Goal: Task Accomplishment & Management: Manage account settings

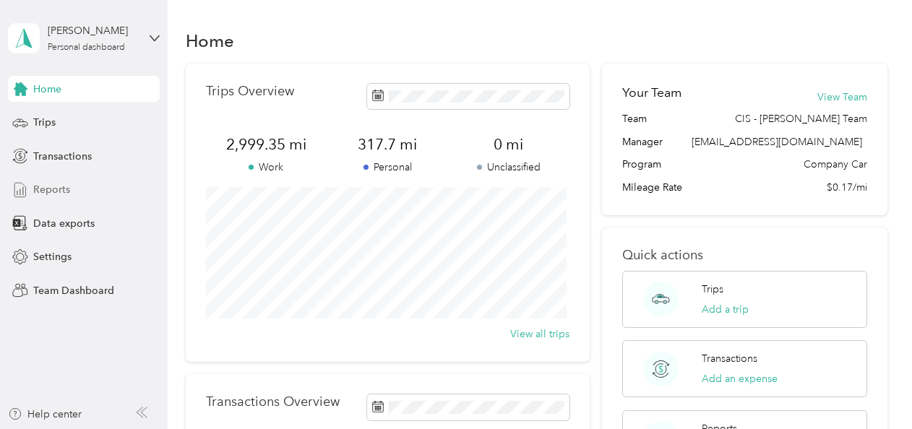
click at [63, 186] on span "Reports" at bounding box center [51, 189] width 37 height 15
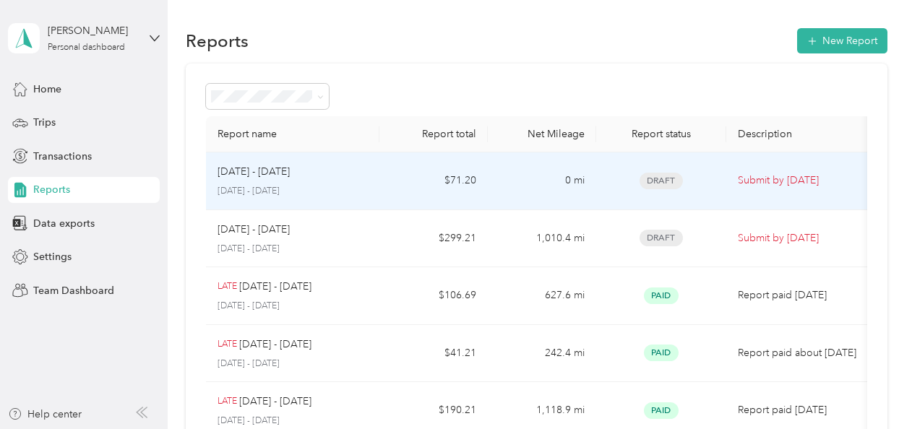
click at [248, 181] on div "[DATE] - [DATE] [DATE] - [DATE]" at bounding box center [293, 181] width 150 height 34
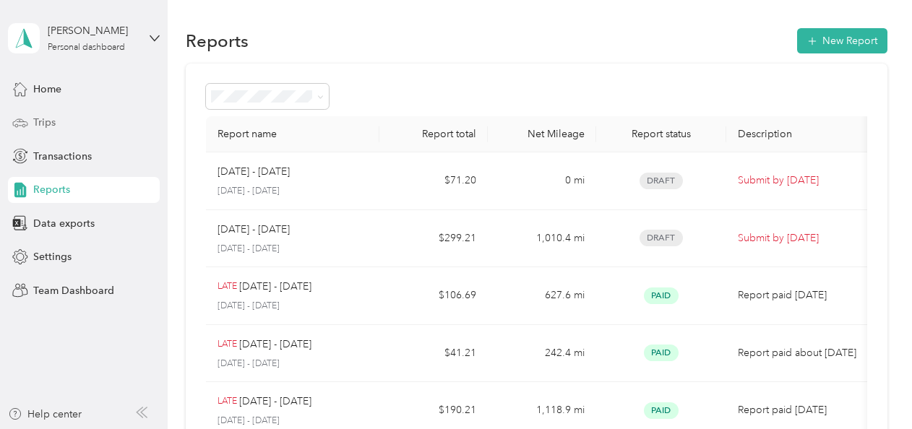
click at [70, 122] on div "Trips" at bounding box center [84, 123] width 152 height 26
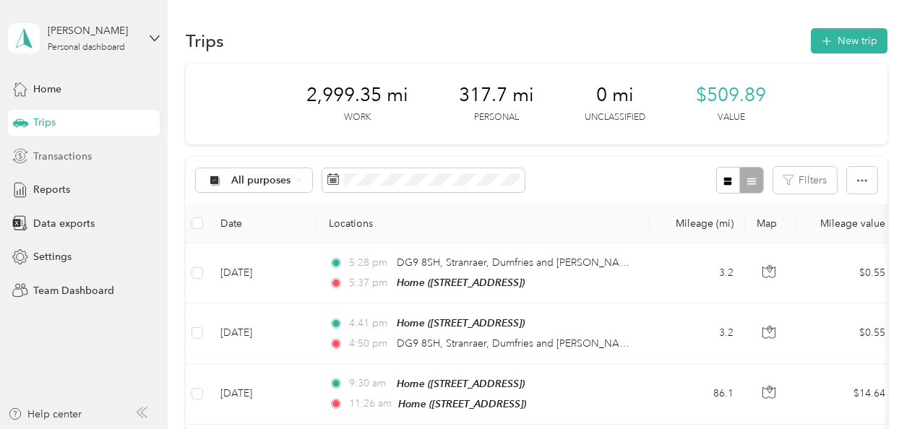
click at [78, 158] on span "Transactions" at bounding box center [62, 156] width 59 height 15
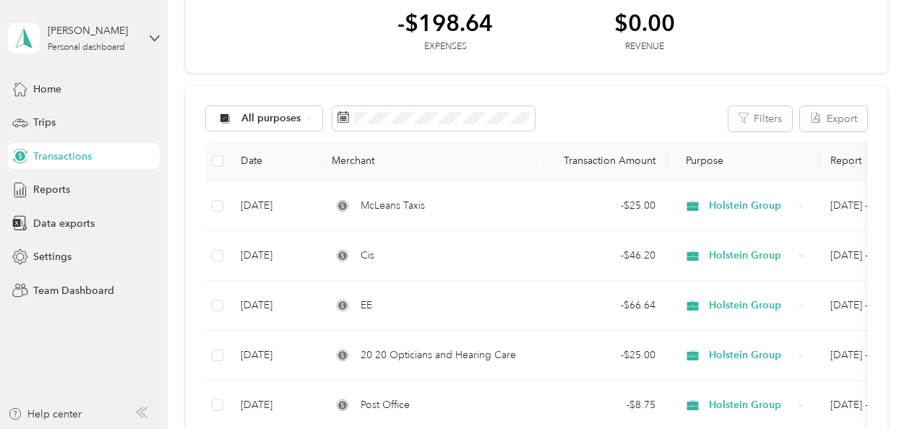
scroll to position [25, 0]
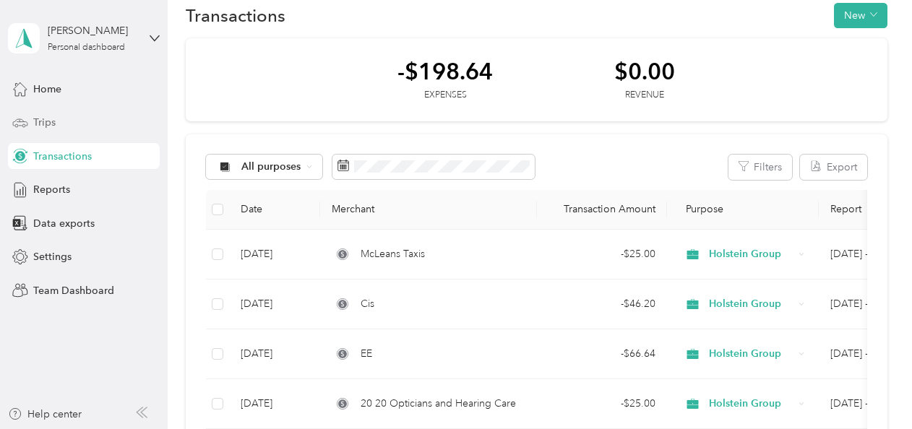
click at [55, 123] on span "Trips" at bounding box center [44, 122] width 22 height 15
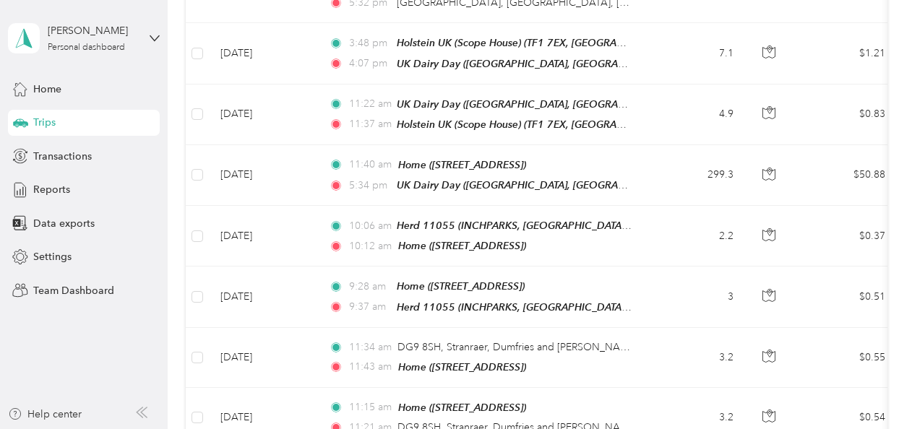
scroll to position [1027, 0]
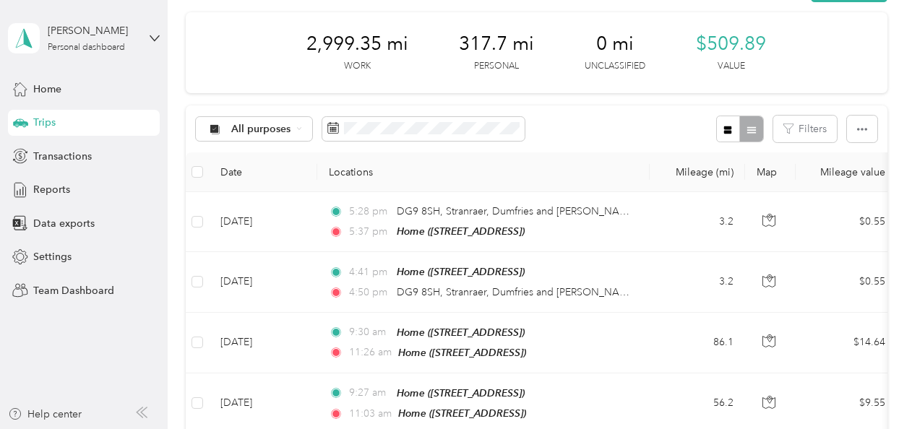
scroll to position [43, 0]
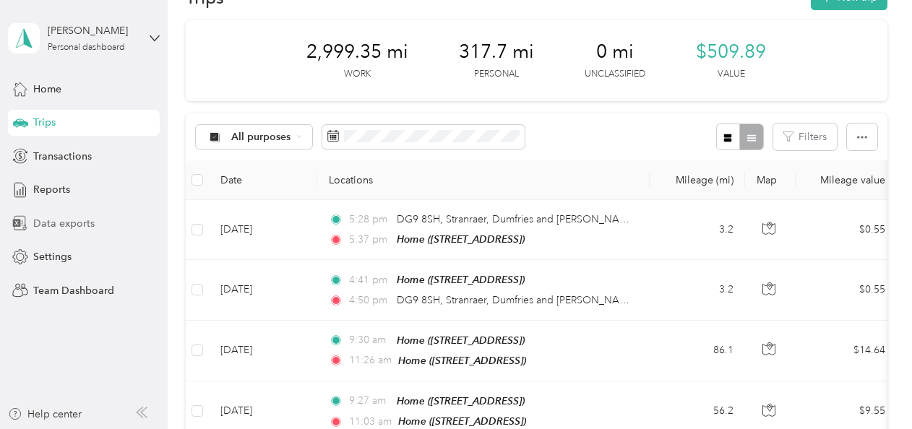
click at [68, 223] on span "Data exports" at bounding box center [63, 223] width 61 height 15
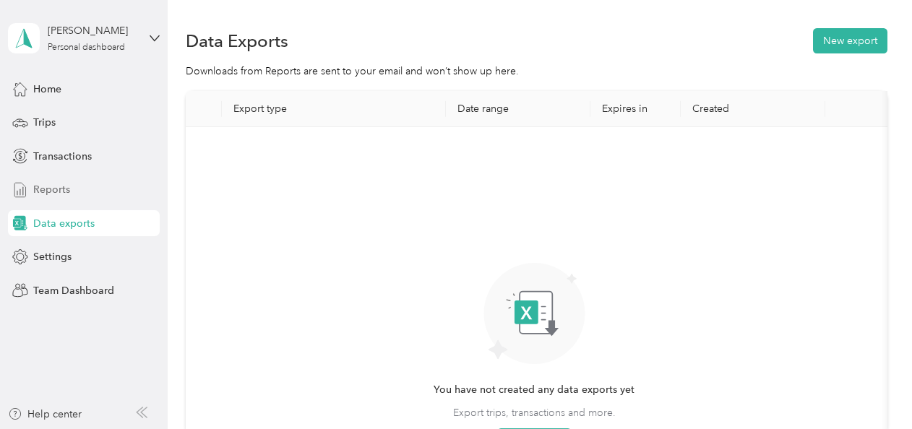
click at [57, 182] on span "Reports" at bounding box center [51, 189] width 37 height 15
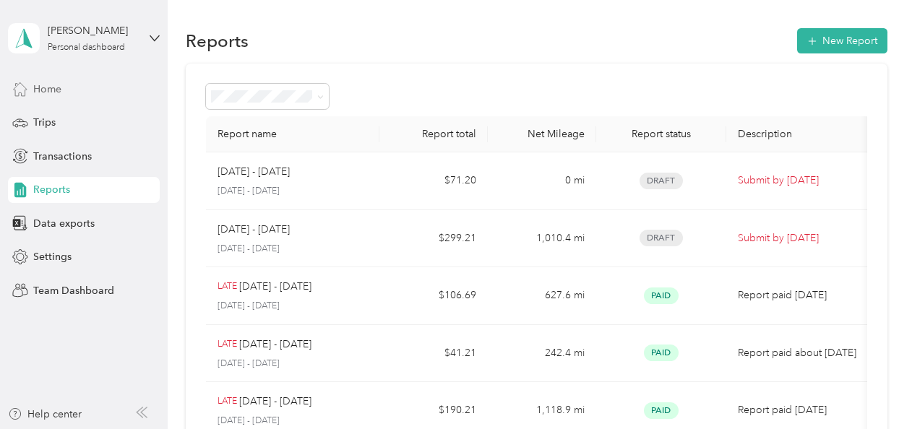
click at [49, 82] on span "Home" at bounding box center [47, 89] width 28 height 15
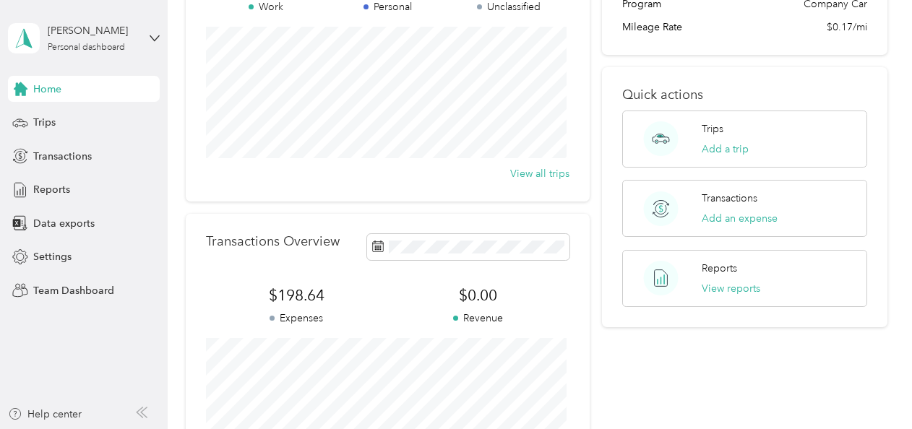
scroll to position [159, 0]
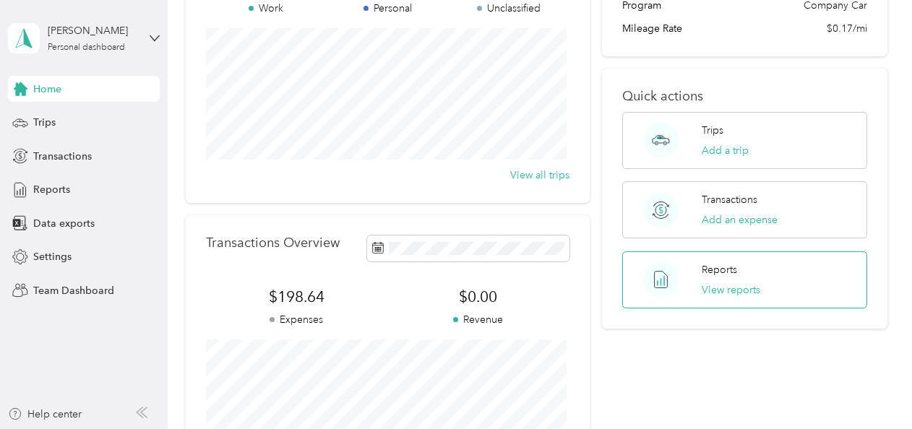
click at [732, 279] on div "Reports View reports" at bounding box center [731, 279] width 59 height 35
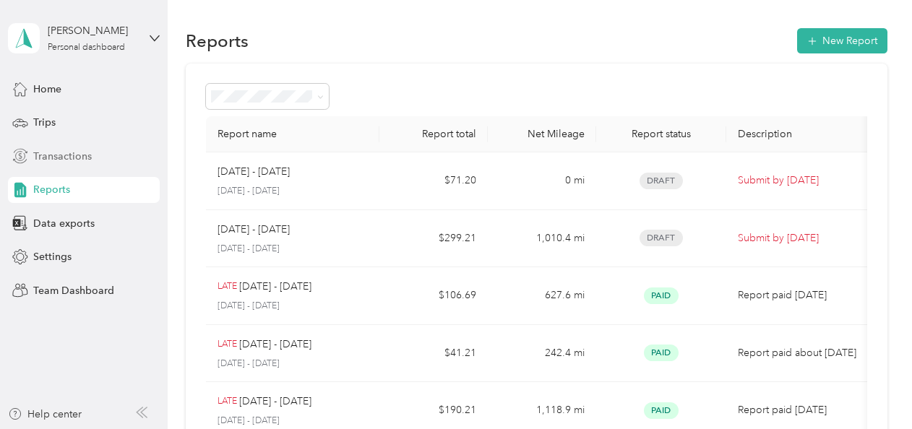
click at [66, 152] on span "Transactions" at bounding box center [62, 156] width 59 height 15
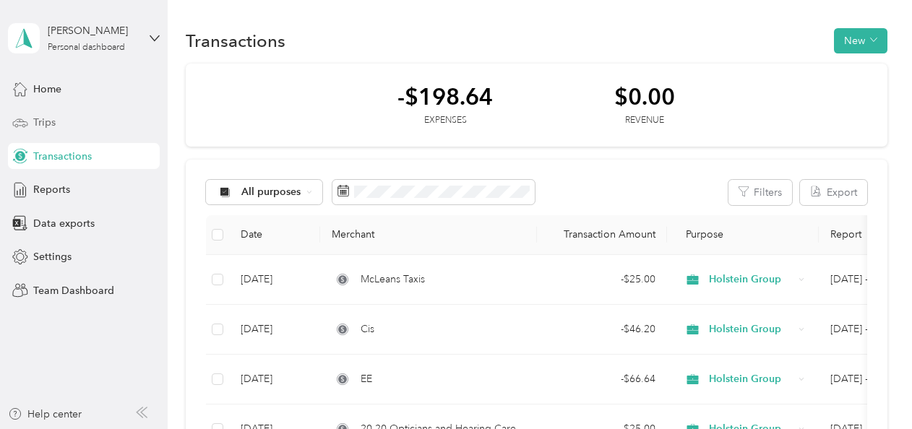
click at [32, 122] on div "Trips" at bounding box center [84, 123] width 152 height 26
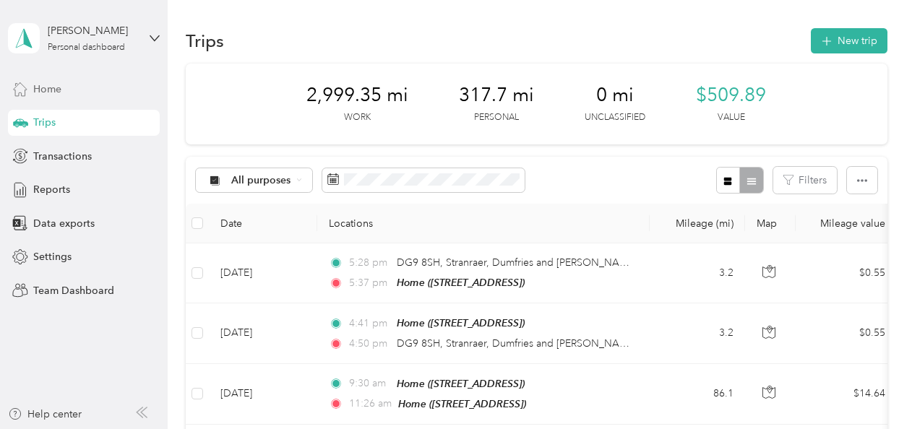
click at [49, 87] on span "Home" at bounding box center [47, 89] width 28 height 15
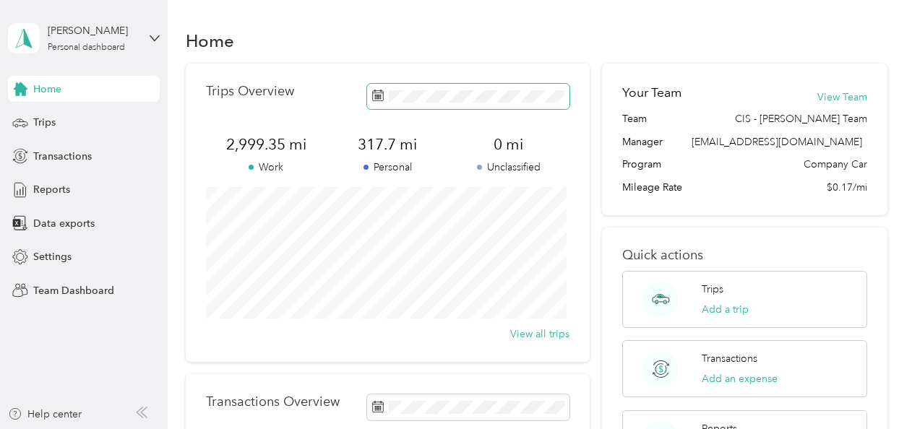
click at [375, 91] on icon at bounding box center [378, 96] width 12 height 12
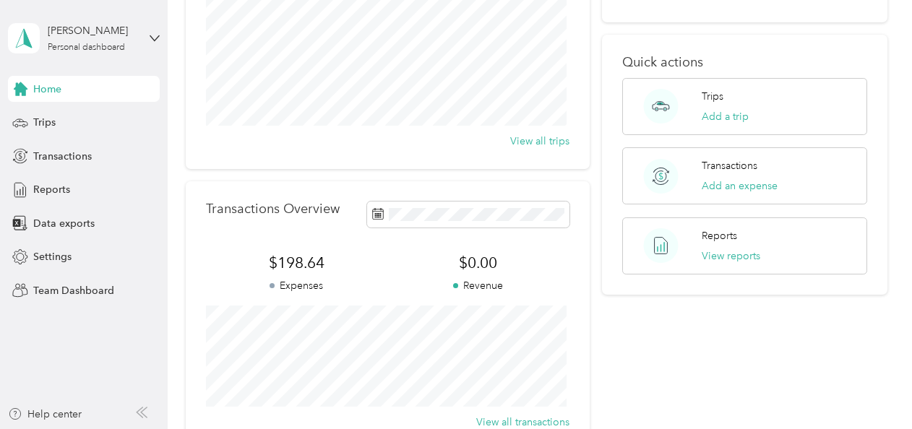
scroll to position [194, 0]
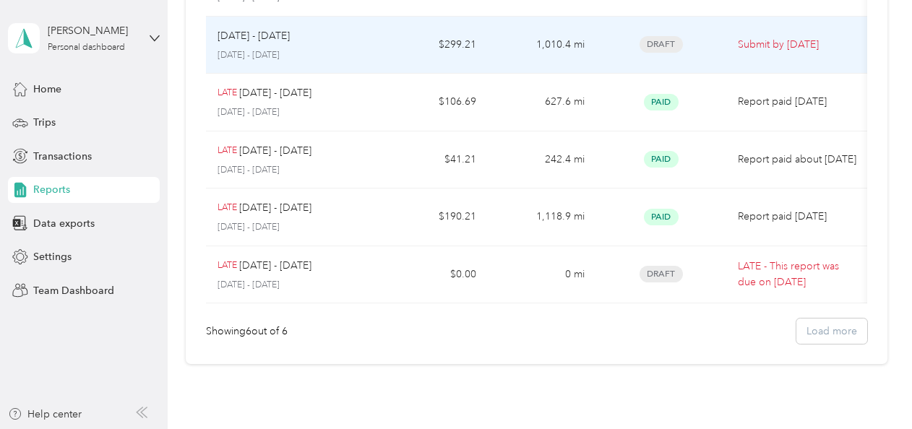
click at [241, 49] on p "[DATE] - [DATE]" at bounding box center [293, 55] width 150 height 13
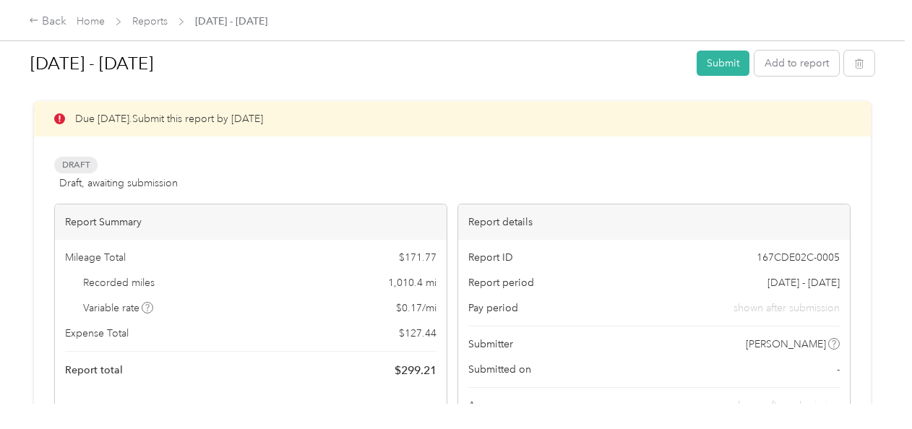
scroll to position [6, 0]
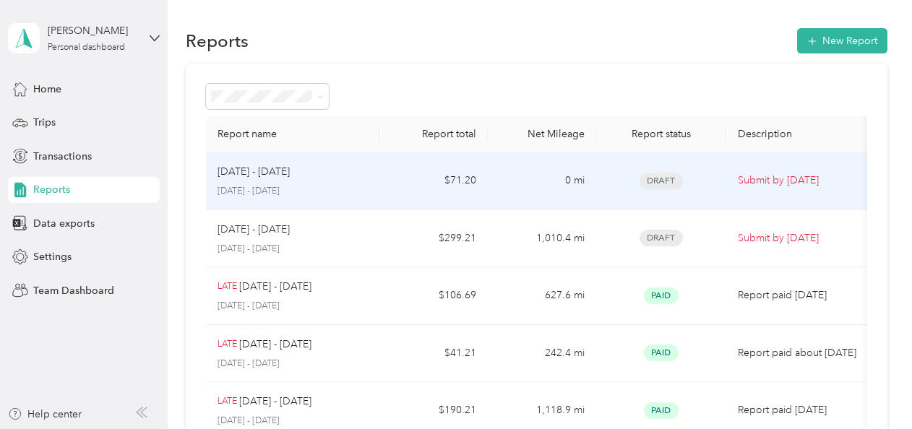
click at [284, 185] on p "[DATE] - [DATE]" at bounding box center [293, 191] width 150 height 13
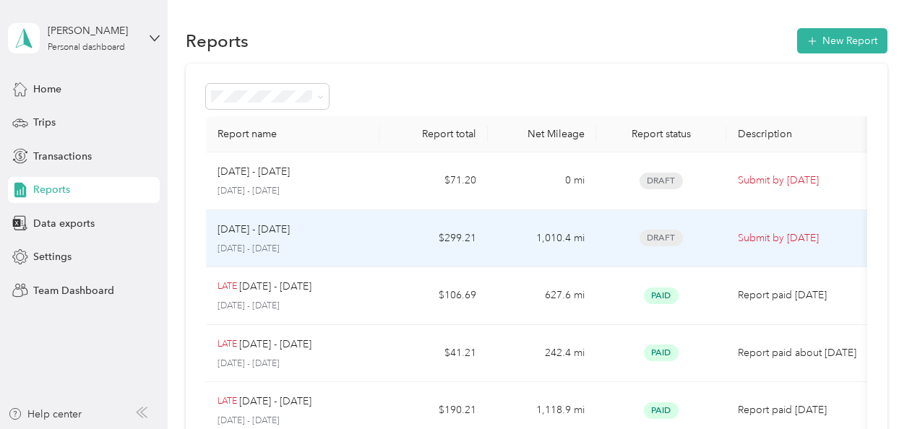
click at [243, 239] on div "[DATE] - [DATE] [DATE] - [DATE]" at bounding box center [293, 239] width 150 height 34
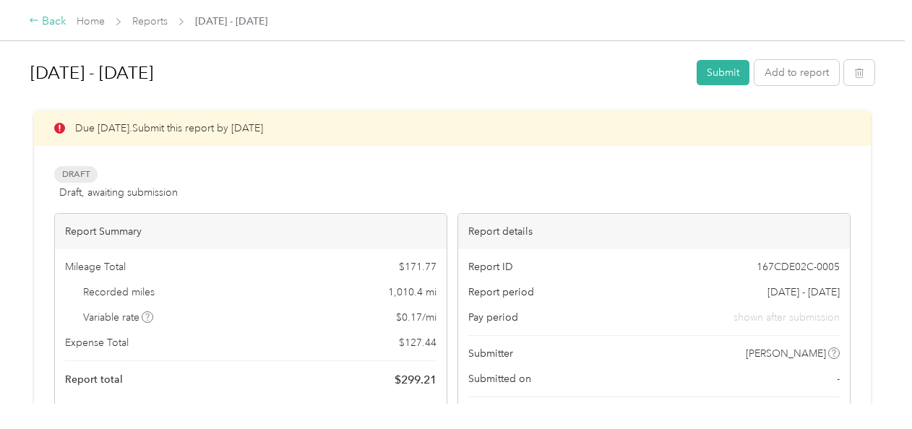
click at [31, 20] on icon at bounding box center [34, 20] width 10 height 10
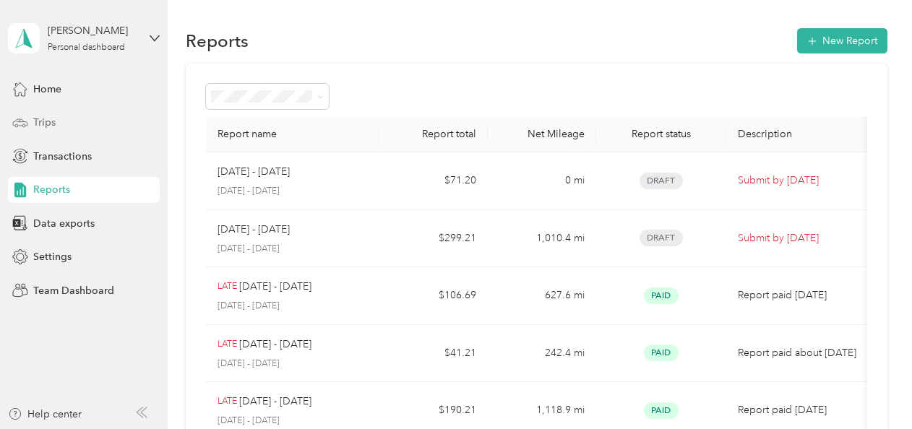
click at [48, 120] on span "Trips" at bounding box center [44, 122] width 22 height 15
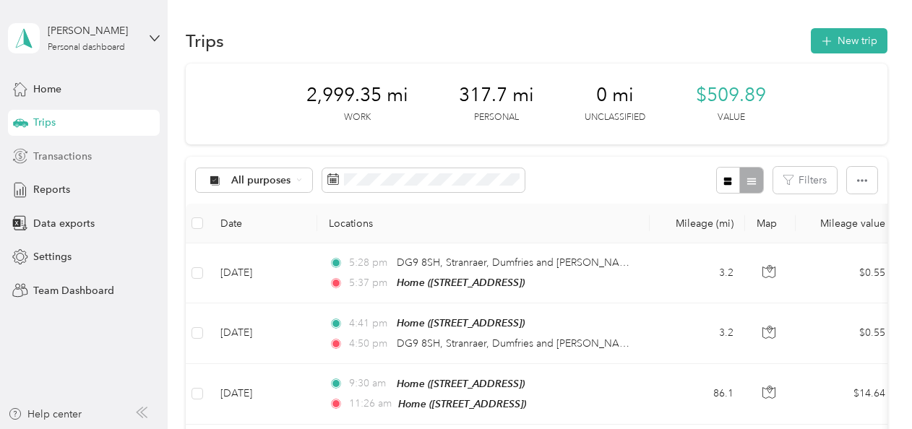
click at [56, 155] on span "Transactions" at bounding box center [62, 156] width 59 height 15
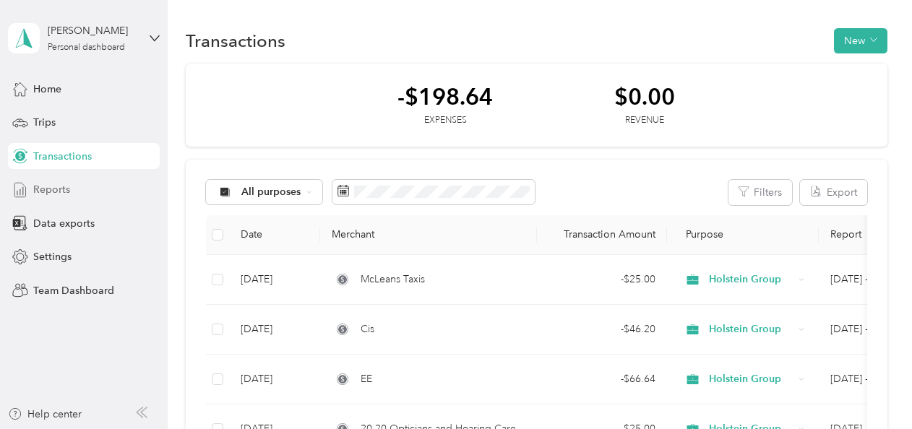
click at [56, 187] on span "Reports" at bounding box center [51, 189] width 37 height 15
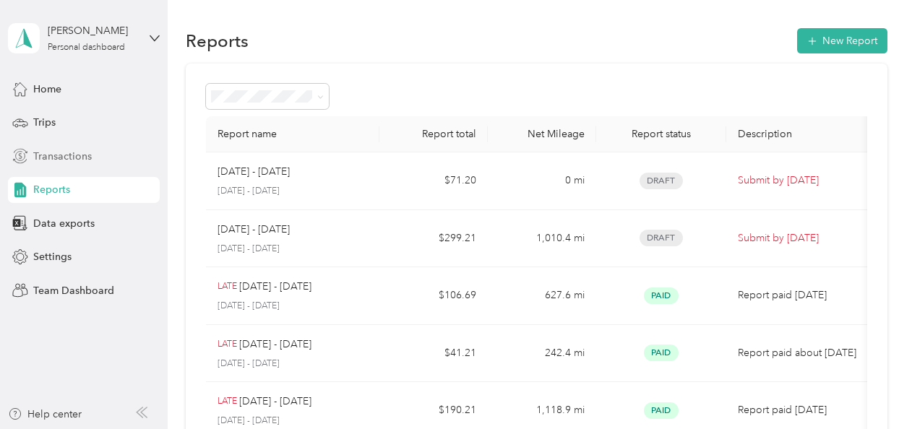
click at [74, 156] on span "Transactions" at bounding box center [62, 156] width 59 height 15
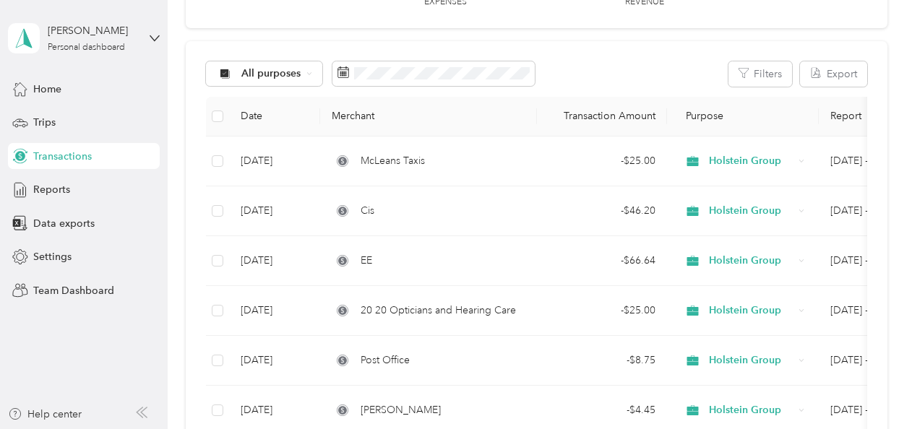
scroll to position [111, 0]
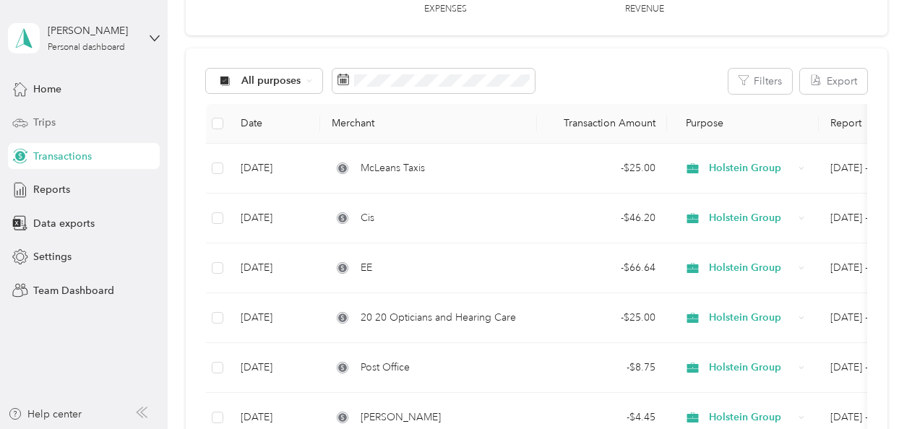
click at [51, 121] on span "Trips" at bounding box center [44, 122] width 22 height 15
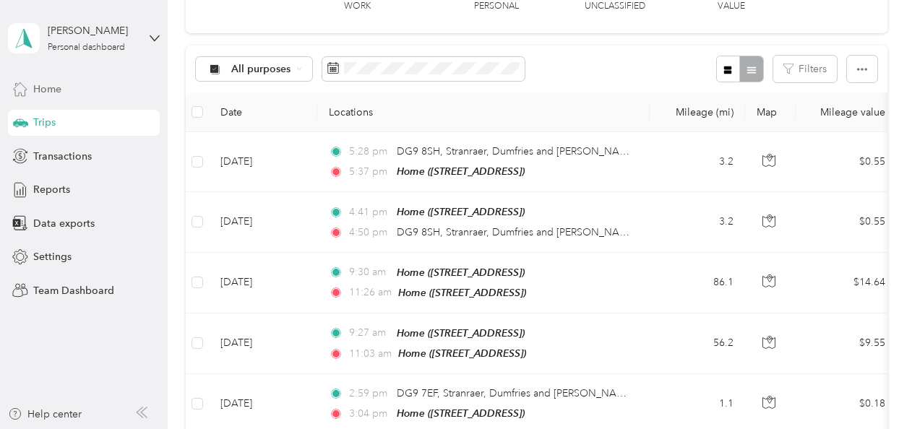
click at [43, 88] on span "Home" at bounding box center [47, 89] width 28 height 15
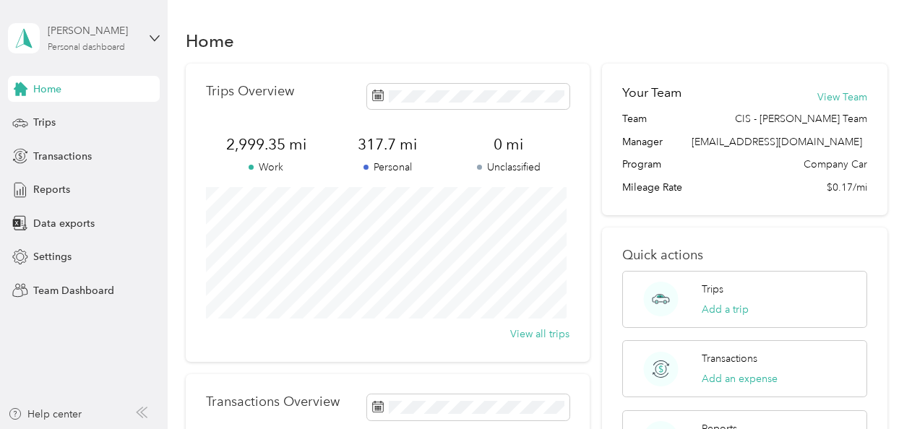
click at [99, 45] on div "Personal dashboard" at bounding box center [86, 47] width 77 height 9
click at [75, 151] on div "Personal dashboard" at bounding box center [68, 151] width 94 height 15
click at [48, 124] on span "Trips" at bounding box center [44, 122] width 22 height 15
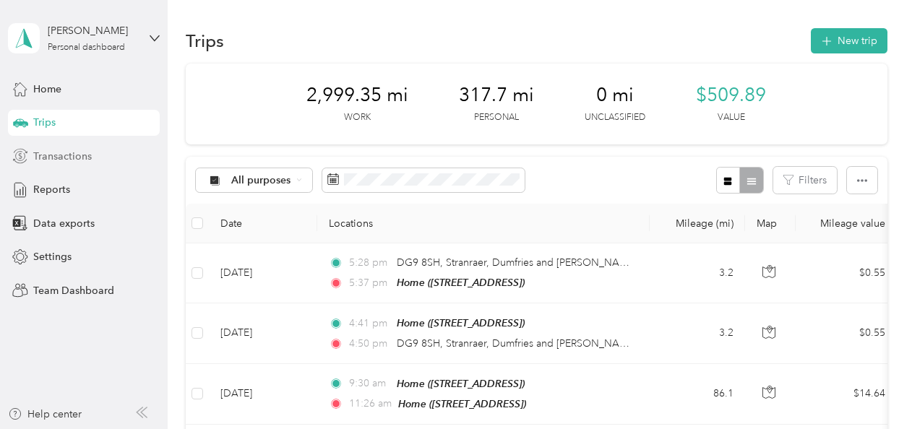
click at [59, 152] on span "Transactions" at bounding box center [62, 156] width 59 height 15
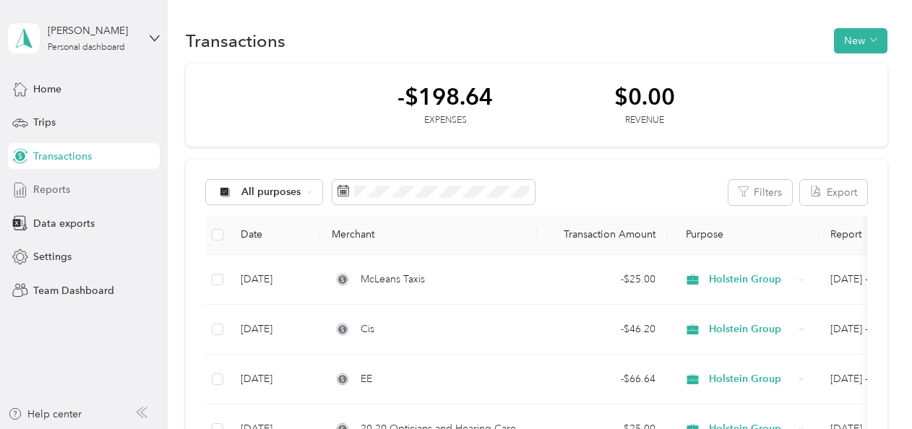
click at [45, 187] on span "Reports" at bounding box center [51, 189] width 37 height 15
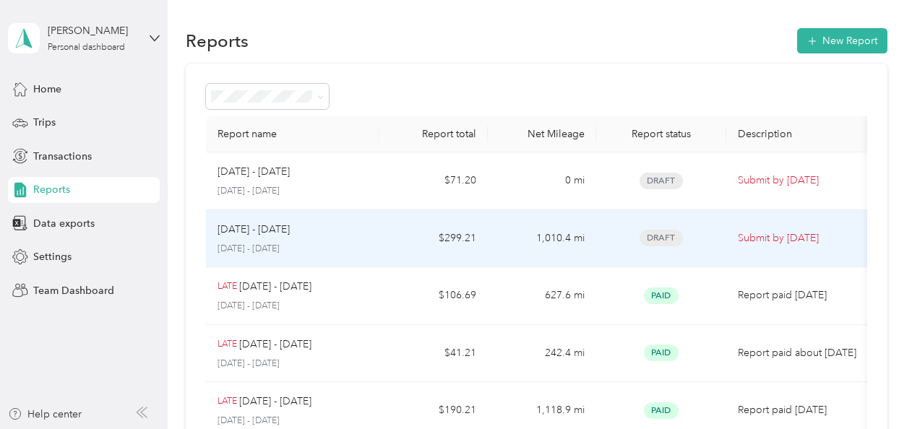
click at [275, 234] on p "[DATE] - [DATE]" at bounding box center [254, 230] width 72 height 16
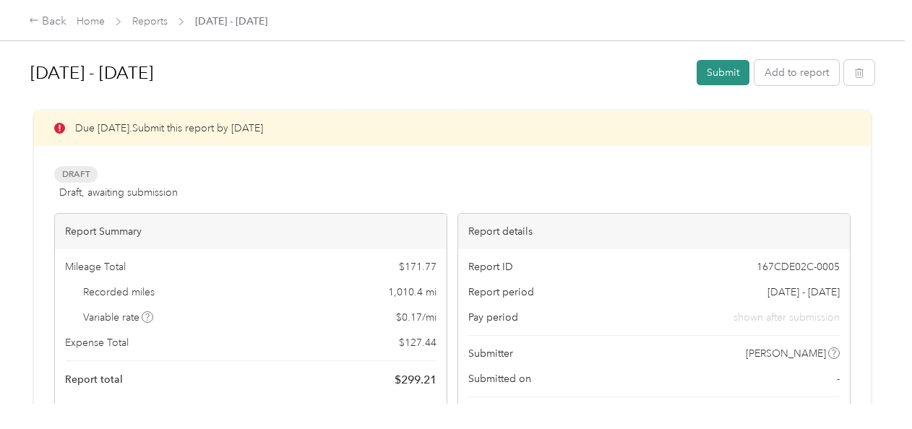
click at [724, 68] on button "Submit" at bounding box center [723, 72] width 53 height 25
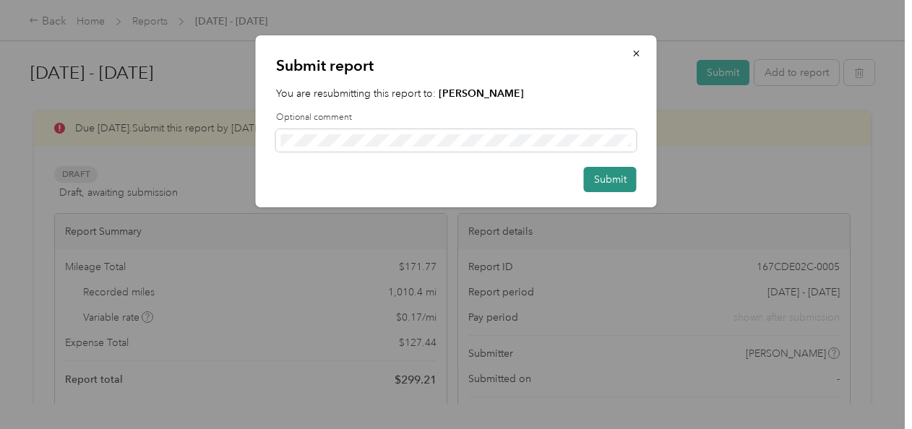
click at [609, 174] on button "Submit" at bounding box center [610, 179] width 53 height 25
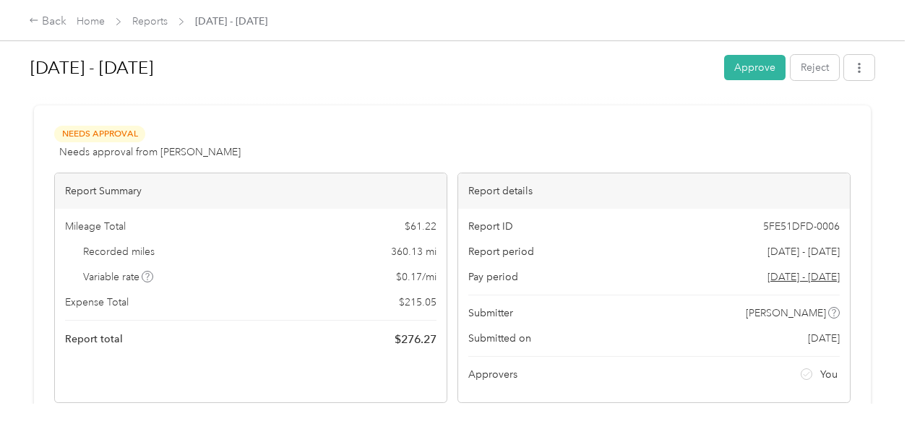
scroll to position [3, 0]
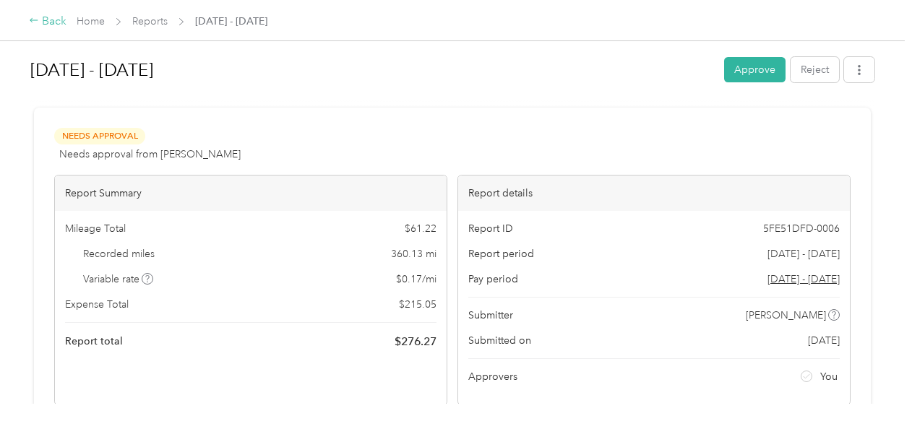
click at [31, 20] on icon at bounding box center [34, 20] width 8 height 4
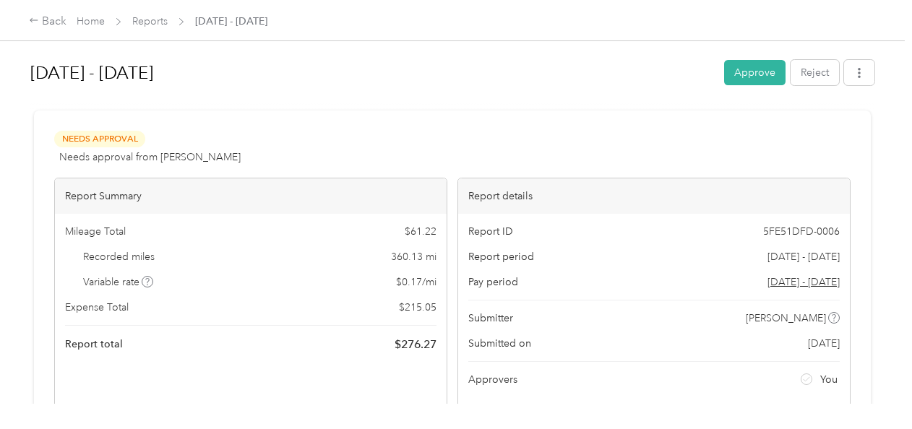
click at [168, 256] on div "Recorded miles 360.13 mi" at bounding box center [251, 256] width 372 height 15
click at [753, 72] on button "Approve" at bounding box center [754, 72] width 61 height 25
